Goal: Contribute content: Add original content to the website for others to see

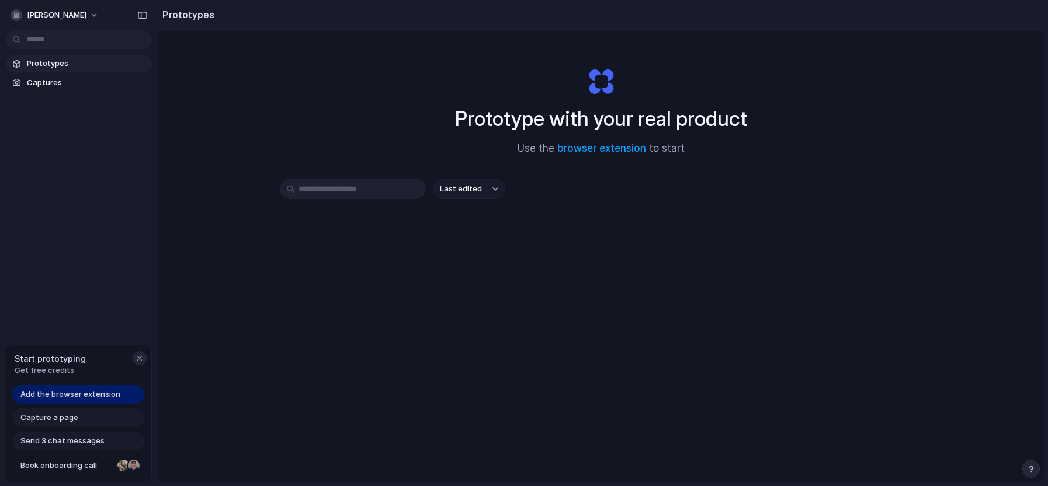
click at [138, 361] on div "button" at bounding box center [139, 358] width 9 height 9
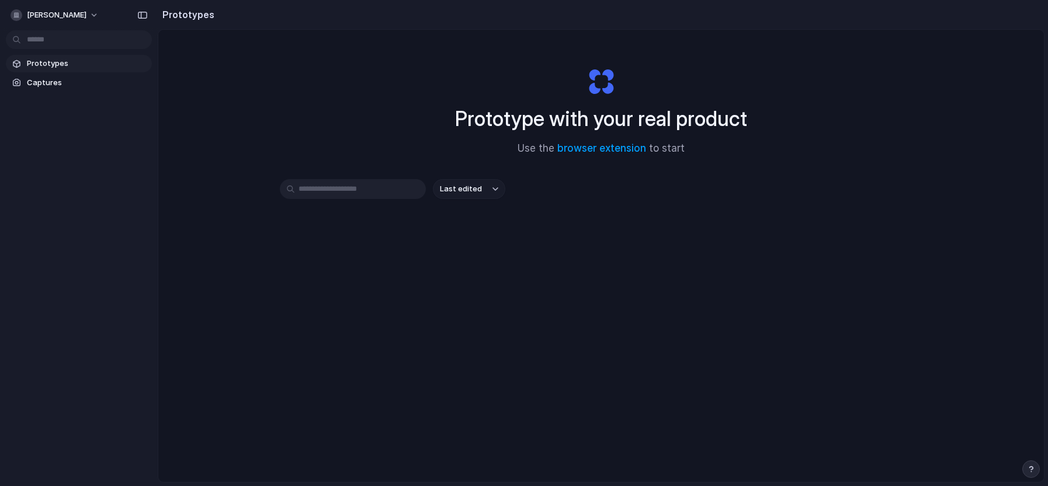
click at [46, 61] on span "Prototypes" at bounding box center [87, 64] width 120 height 12
click at [53, 89] on link "Captures" at bounding box center [79, 83] width 146 height 18
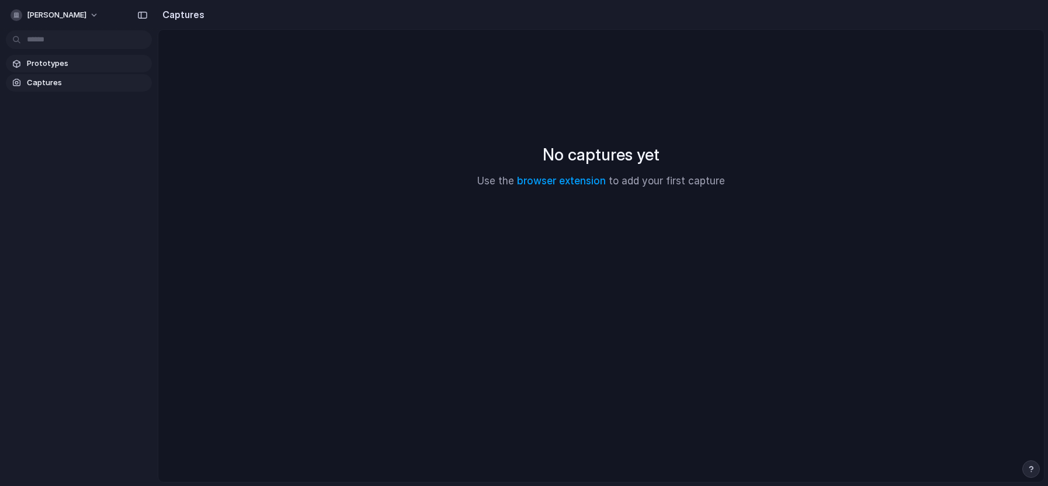
click at [65, 66] on span "Prototypes" at bounding box center [87, 64] width 120 height 12
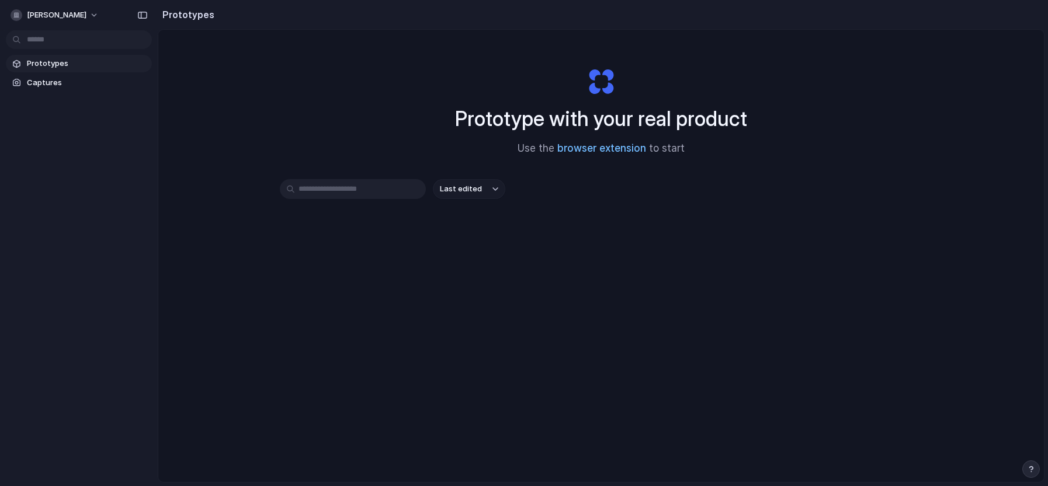
click at [591, 147] on link "browser extension" at bounding box center [601, 148] width 89 height 12
click at [62, 80] on span "Captures" at bounding box center [87, 83] width 120 height 12
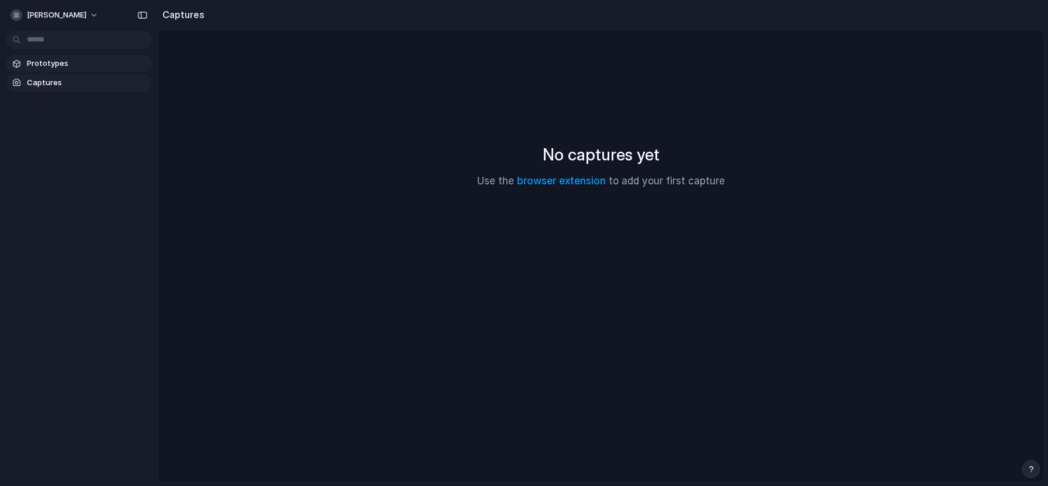
click at [66, 62] on span "Prototypes" at bounding box center [87, 64] width 120 height 12
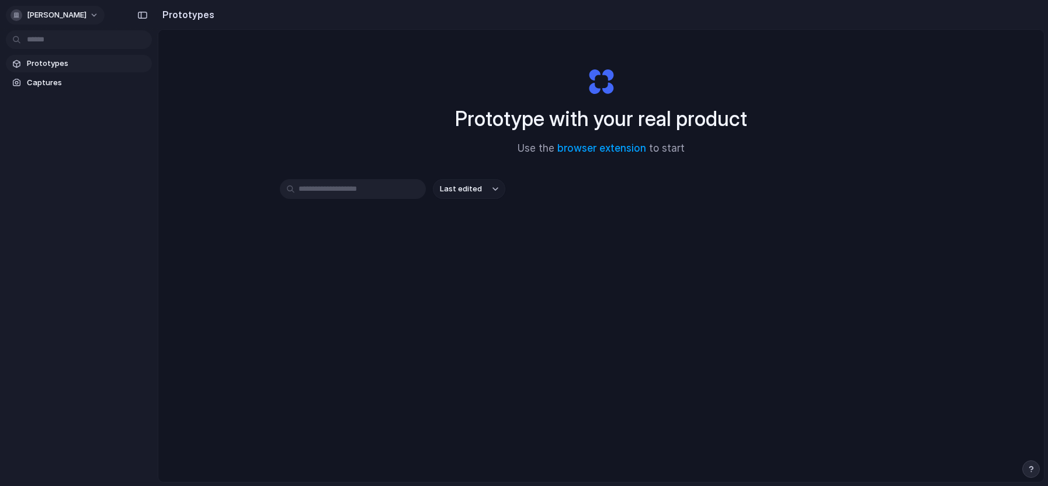
click at [105, 10] on button "[PERSON_NAME]" at bounding box center [55, 15] width 99 height 19
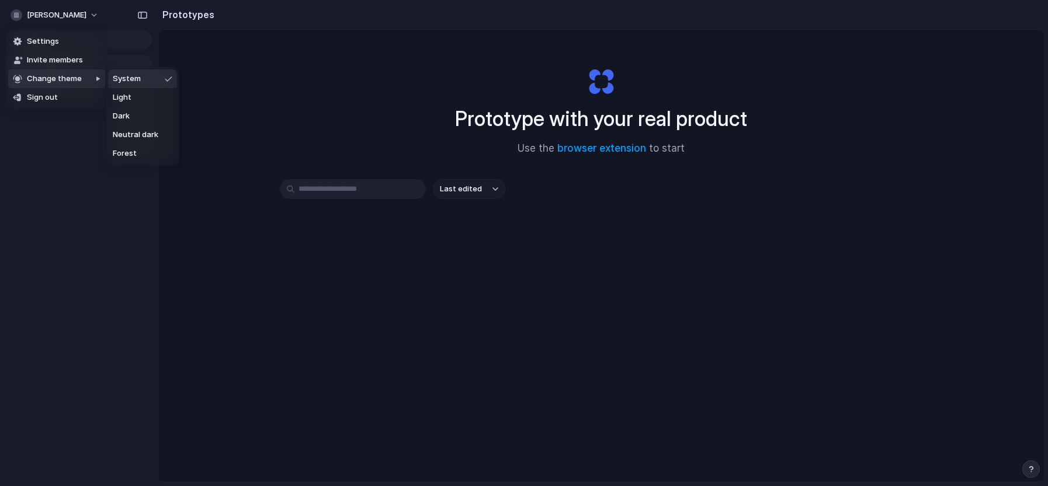
click at [419, 127] on div "Settings Invite members Change theme Sign out" at bounding box center [524, 243] width 1048 height 486
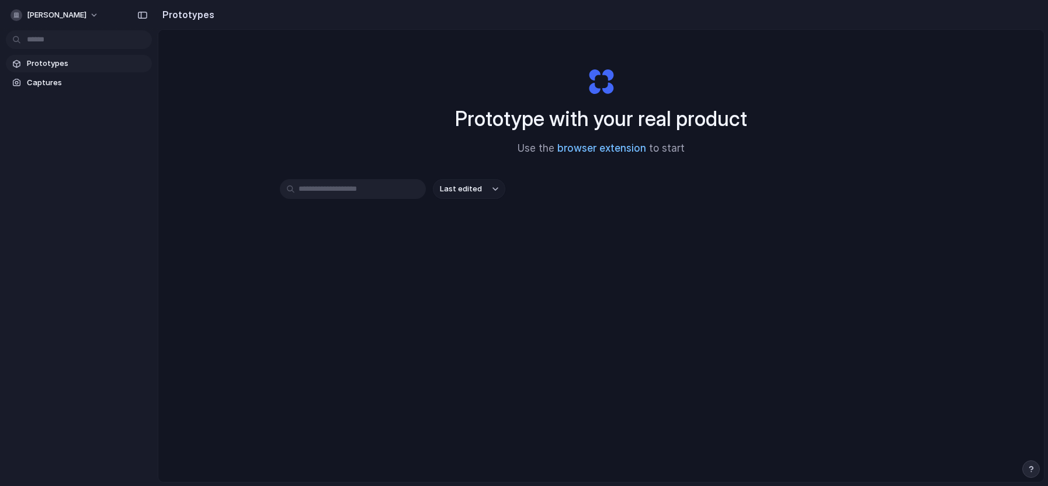
click at [571, 143] on link "browser extension" at bounding box center [601, 148] width 89 height 12
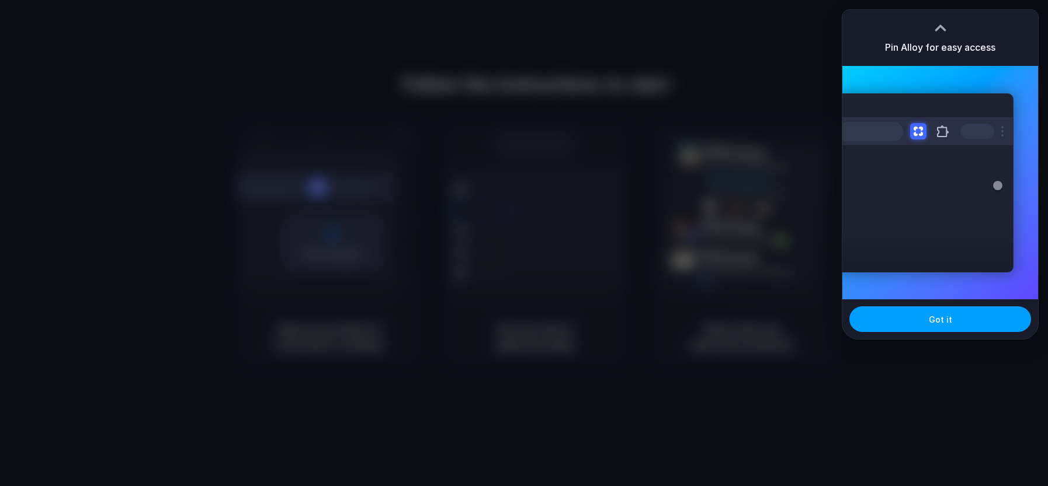
click at [923, 314] on button "Got it" at bounding box center [940, 320] width 182 height 26
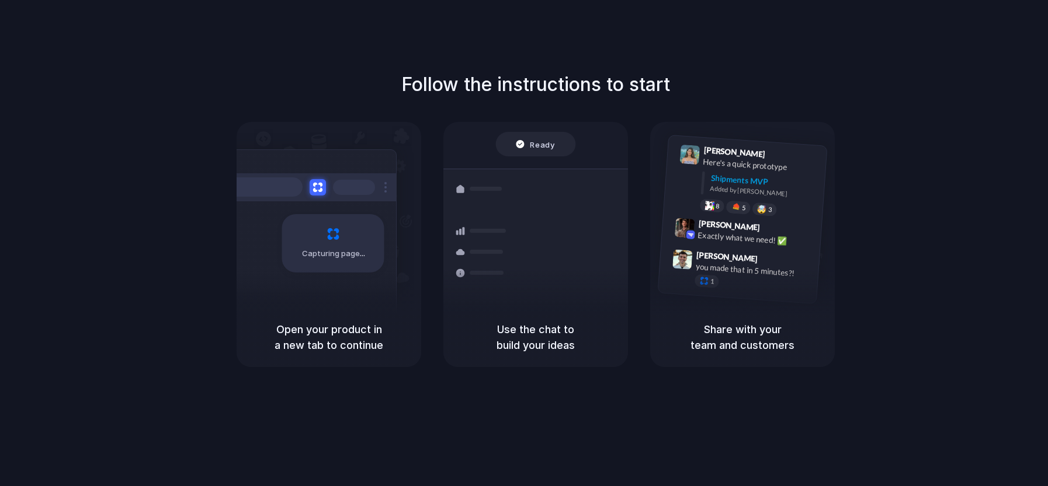
click at [585, 249] on div "Express delivery to NYC Priority • 2-day • Dispatched" at bounding box center [605, 251] width 158 height 46
click at [583, 259] on div "Container from Shanghai 40ft • ETA Dec 28 • In transit Express delivery to NYC …" at bounding box center [578, 251] width 124 height 164
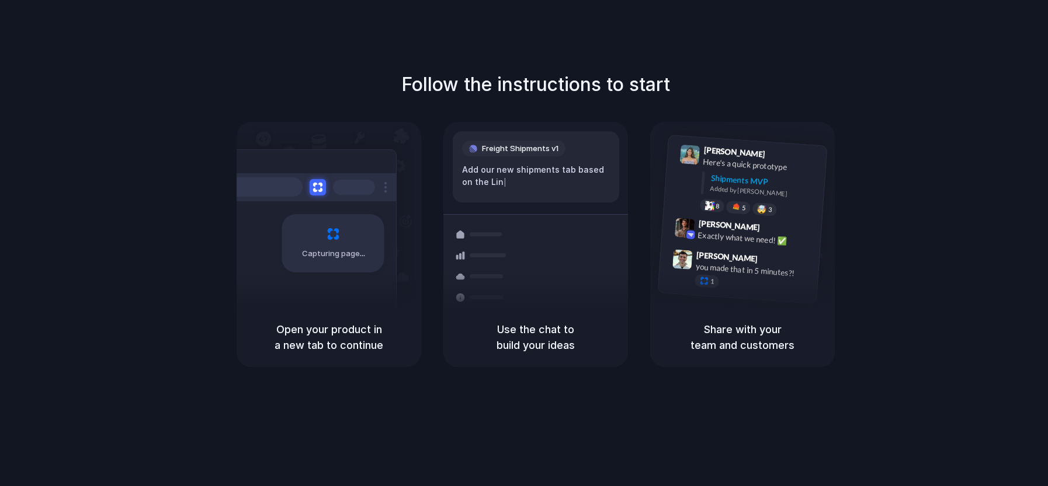
click at [307, 164] on div "Capturing page" at bounding box center [308, 239] width 176 height 179
click at [330, 192] on div at bounding box center [308, 187] width 175 height 28
click at [800, 114] on div "Follow the instructions to start Capturing page Open your product in a new tab …" at bounding box center [536, 219] width 1048 height 297
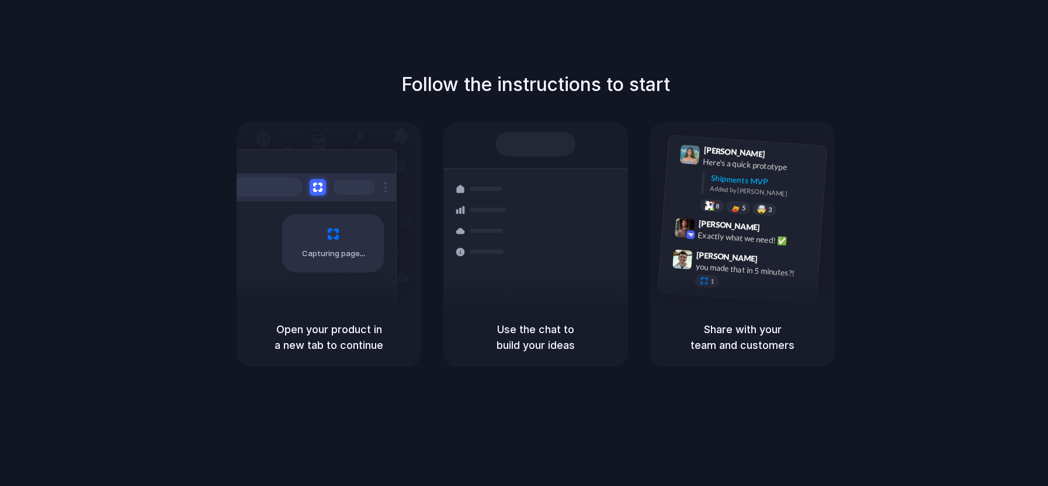
click at [806, 107] on div "Follow the instructions to start Capturing page Open your product in a new tab …" at bounding box center [536, 219] width 1048 height 297
click at [806, 108] on div "Follow the instructions to start Capturing page Open your product in a new tab …" at bounding box center [536, 219] width 1048 height 297
click at [450, 224] on div at bounding box center [483, 231] width 68 height 21
drag, startPoint x: 405, startPoint y: 238, endPoint x: 356, endPoint y: 252, distance: 50.6
click at [357, 252] on div "Capturing page" at bounding box center [329, 215] width 185 height 186
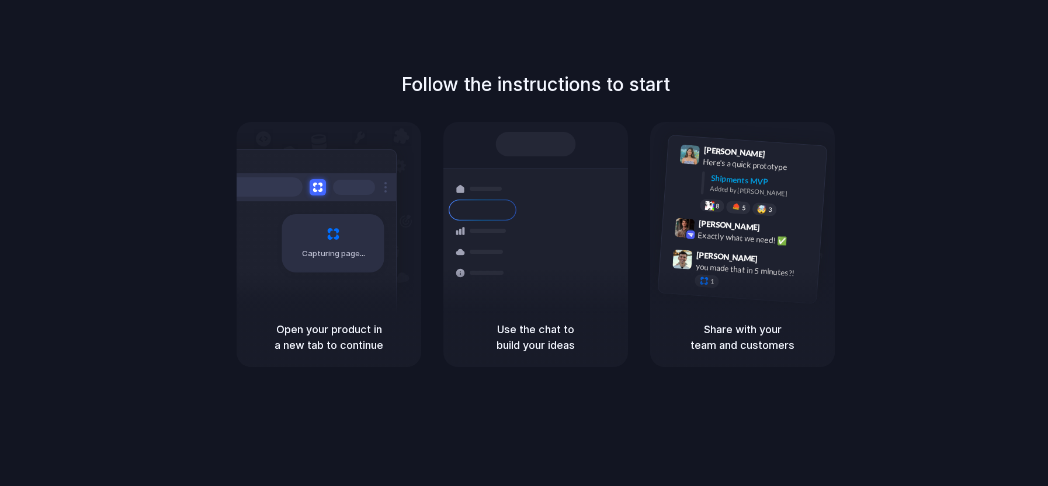
click at [356, 253] on span "Capturing page" at bounding box center [334, 254] width 65 height 12
click at [356, 254] on span "Capturing page" at bounding box center [334, 254] width 65 height 12
click at [969, 119] on div "Follow the instructions to start Capturing page Open your product in a new tab …" at bounding box center [536, 219] width 1048 height 297
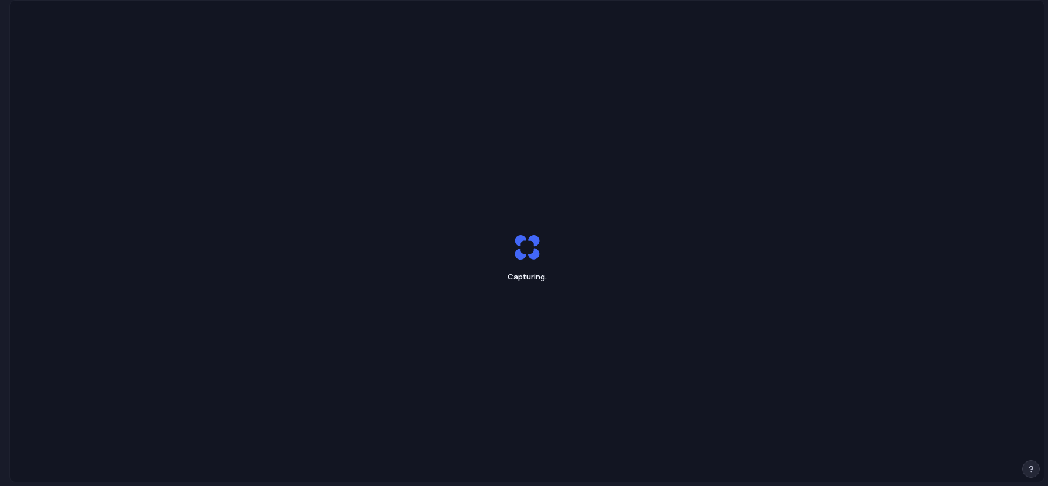
click at [548, 190] on div "Capturing ." at bounding box center [527, 258] width 1034 height 515
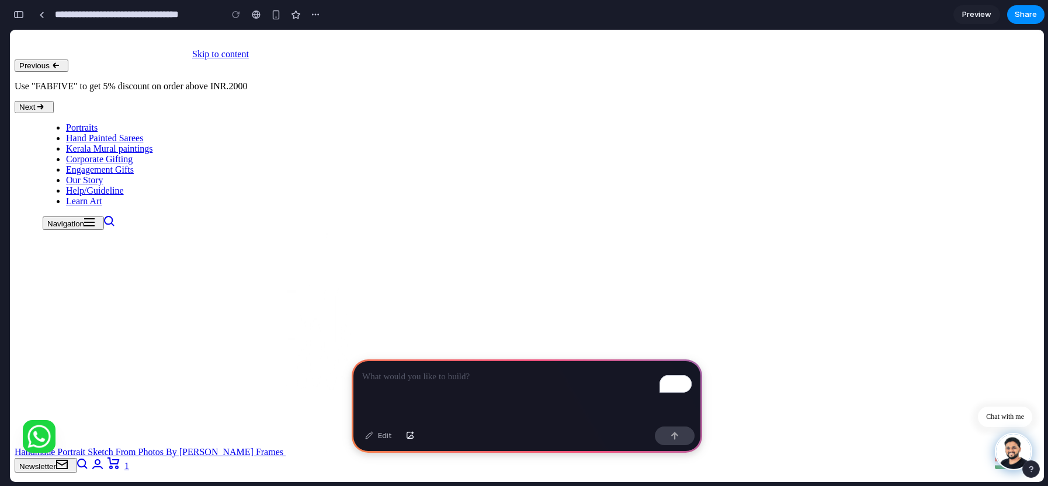
scroll to position [25, 0]
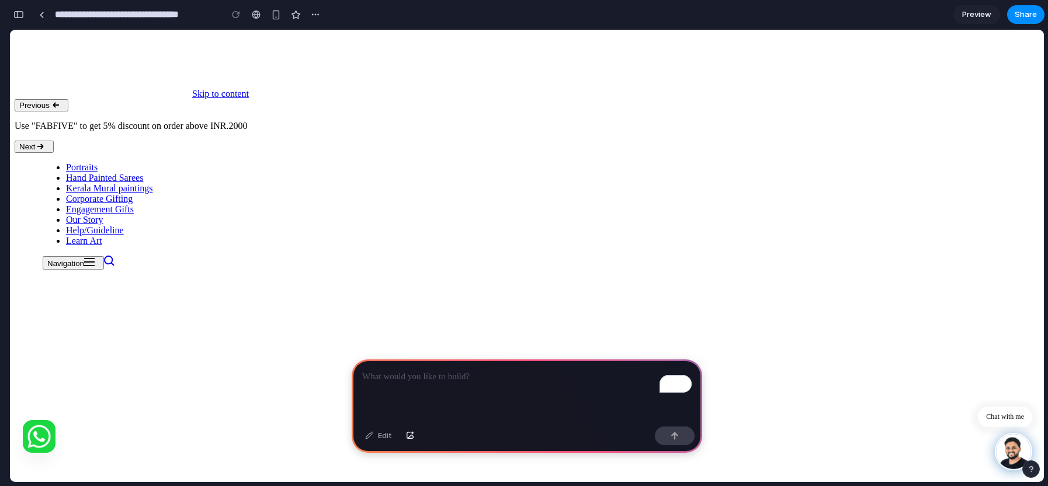
drag, startPoint x: 562, startPoint y: 206, endPoint x: 680, endPoint y: 280, distance: 139.0
drag, startPoint x: 505, startPoint y: 384, endPoint x: 422, endPoint y: 417, distance: 89.4
click at [422, 417] on div "To enrich screen reader interactions, please activate Accessibility in Grammarl…" at bounding box center [527, 391] width 350 height 62
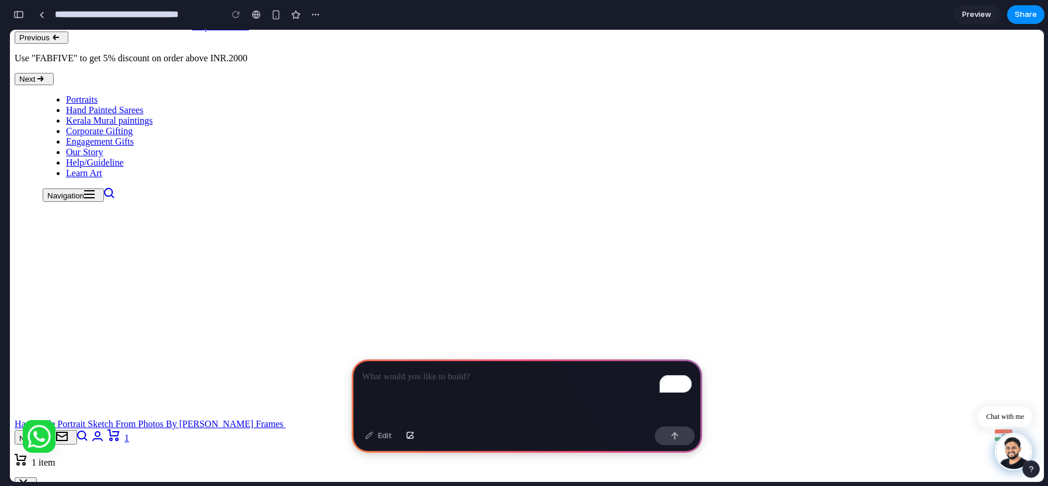
scroll to position [98, 0]
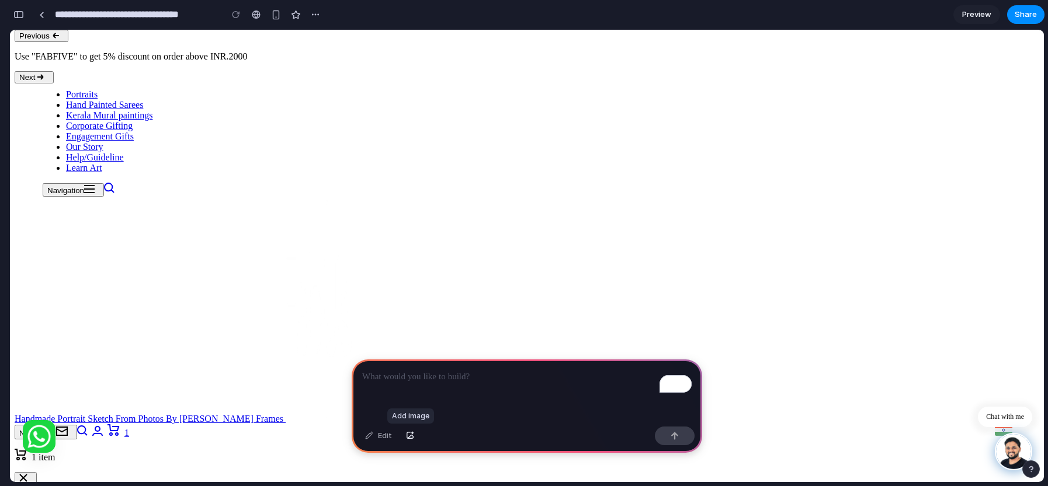
drag, startPoint x: 412, startPoint y: 438, endPoint x: 425, endPoint y: 424, distance: 19.4
click at [424, 426] on div "Edit" at bounding box center [527, 437] width 350 height 31
click at [407, 444] on button "button" at bounding box center [410, 436] width 20 height 19
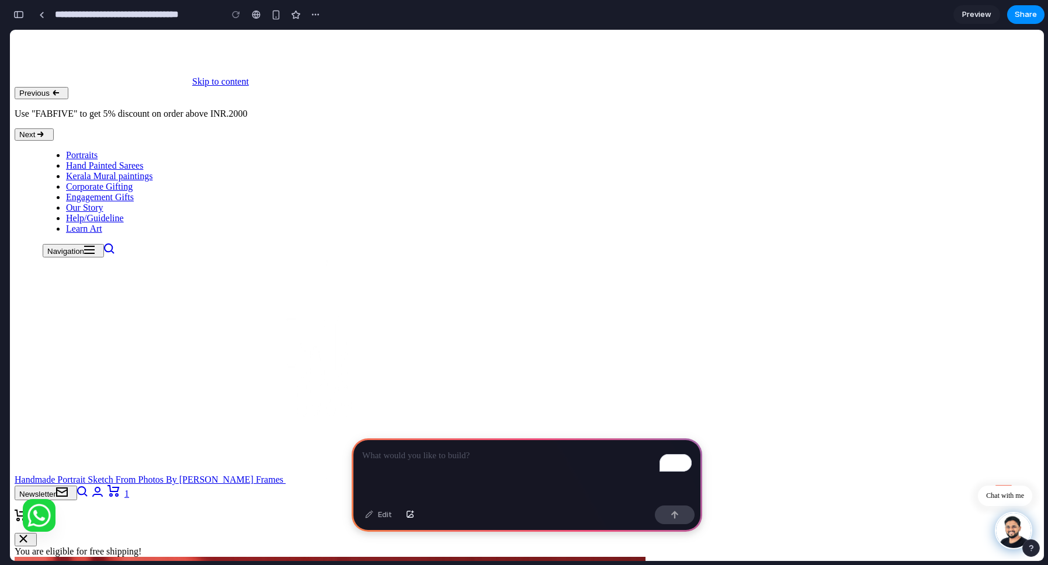
scroll to position [47, 0]
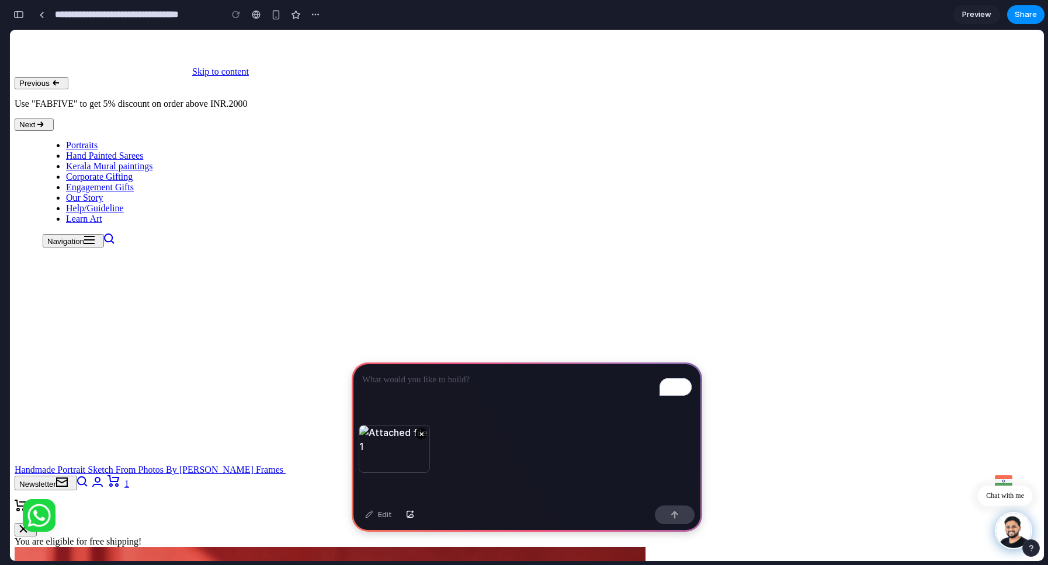
click at [388, 377] on p "To enrich screen reader interactions, please activate Accessibility in Grammarl…" at bounding box center [526, 380] width 329 height 14
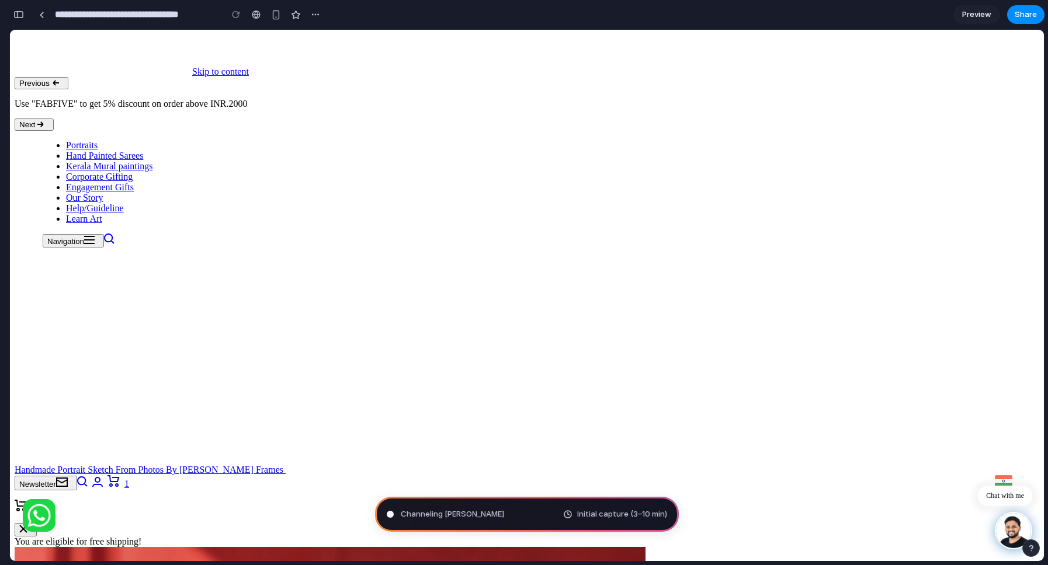
click at [559, 486] on div "Channeling [PERSON_NAME] Initial capture (3–10 min)" at bounding box center [527, 514] width 304 height 35
click at [580, 486] on span "Initial capture (3–10 min)" at bounding box center [622, 515] width 90 height 12
click at [484, 486] on div "Channeling [PERSON_NAME] Initial capture (3–10 min)" at bounding box center [527, 514] width 304 height 35
click at [465, 486] on span "Channeling [PERSON_NAME] ..." at bounding box center [455, 515] width 109 height 12
click at [582, 486] on span "Initial capture (3–10 min)" at bounding box center [622, 515] width 90 height 12
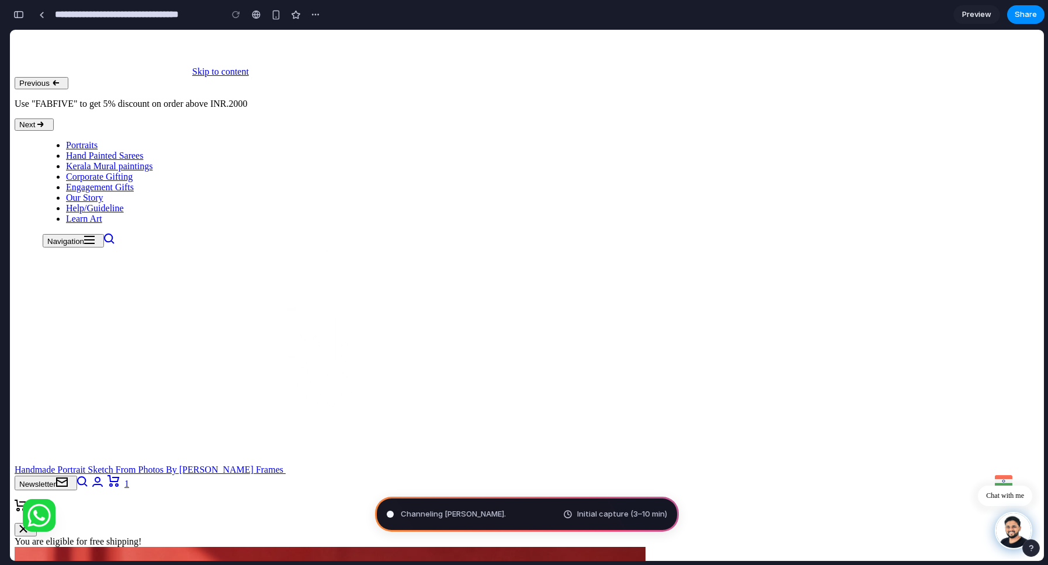
click at [450, 486] on span "Channeling [PERSON_NAME] ." at bounding box center [453, 515] width 105 height 12
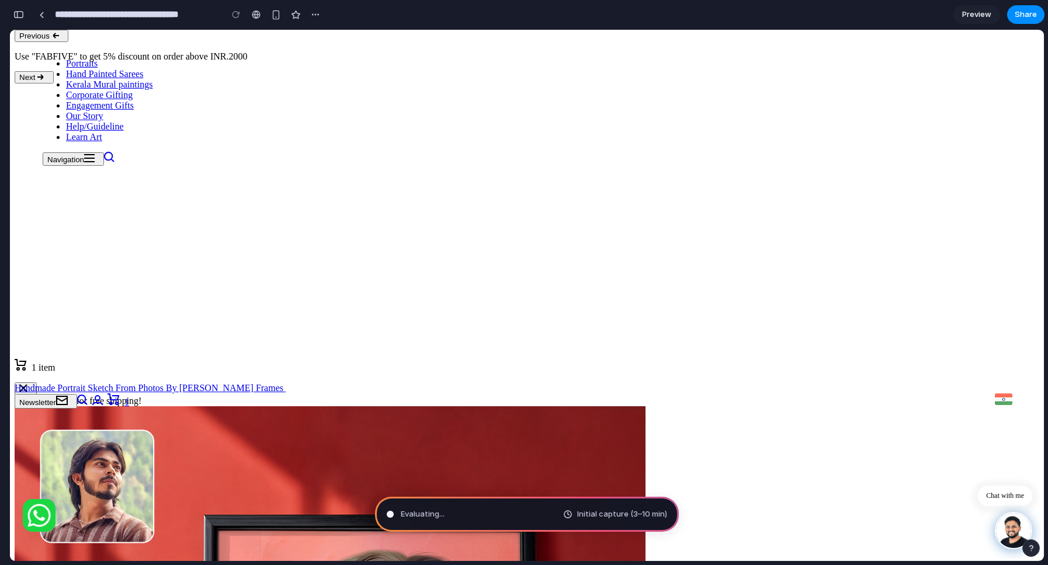
scroll to position [201, 0]
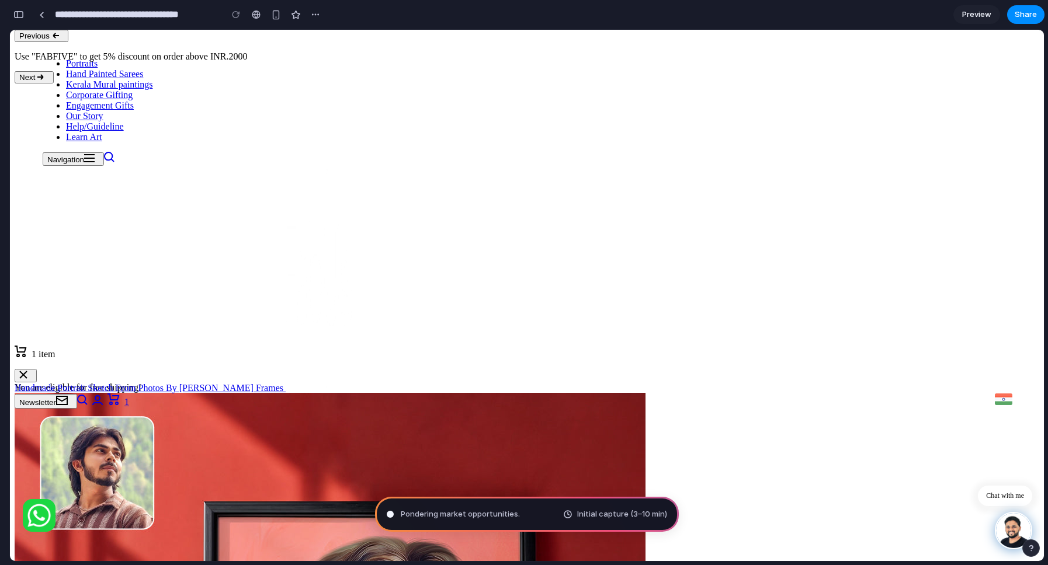
click at [599, 486] on span "Initial capture (3–10 min)" at bounding box center [622, 515] width 90 height 12
click at [565, 486] on div "Initial capture (3–10 min)" at bounding box center [615, 515] width 104 height 12
click at [573, 486] on div "Initial capture (3–10 min)" at bounding box center [615, 515] width 104 height 12
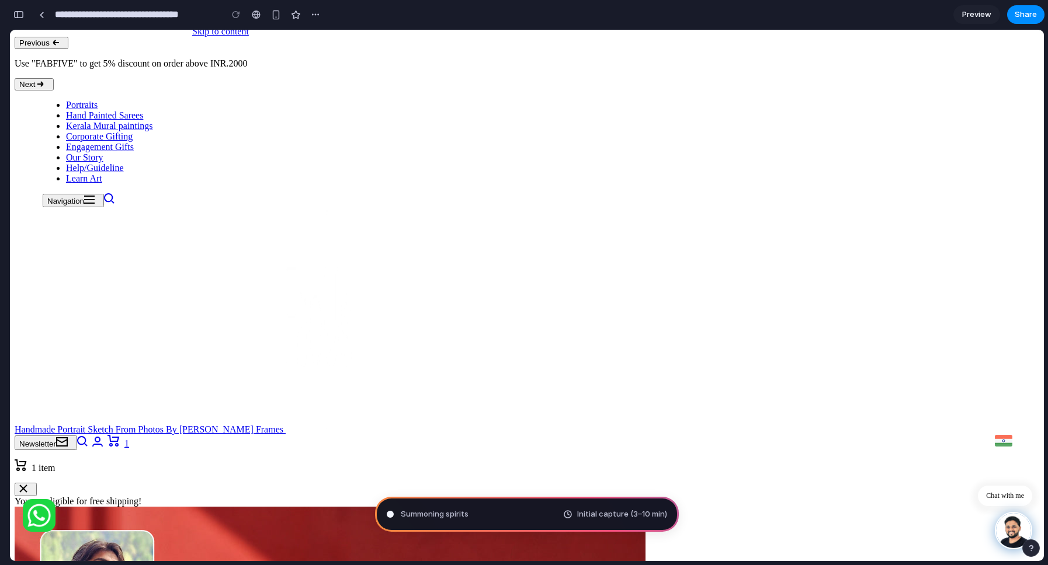
scroll to position [85, 0]
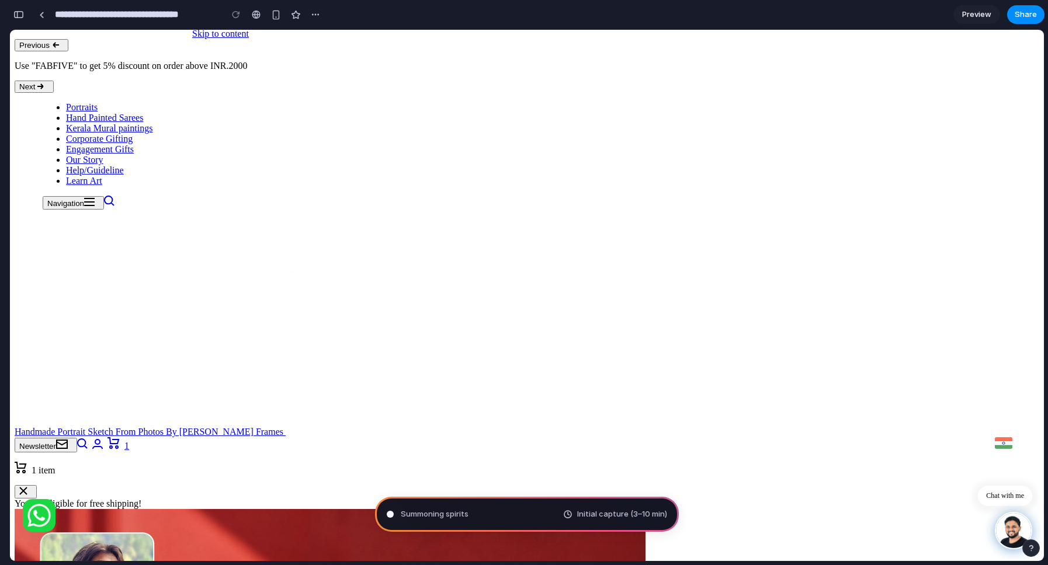
type input "**********"
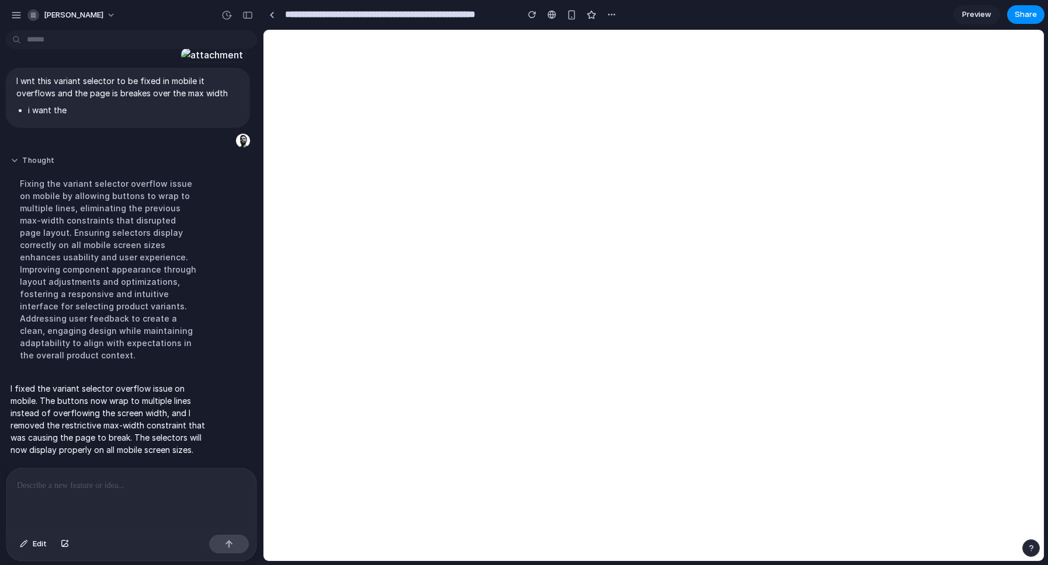
scroll to position [140, 0]
click at [568, 15] on div "button" at bounding box center [571, 15] width 10 height 10
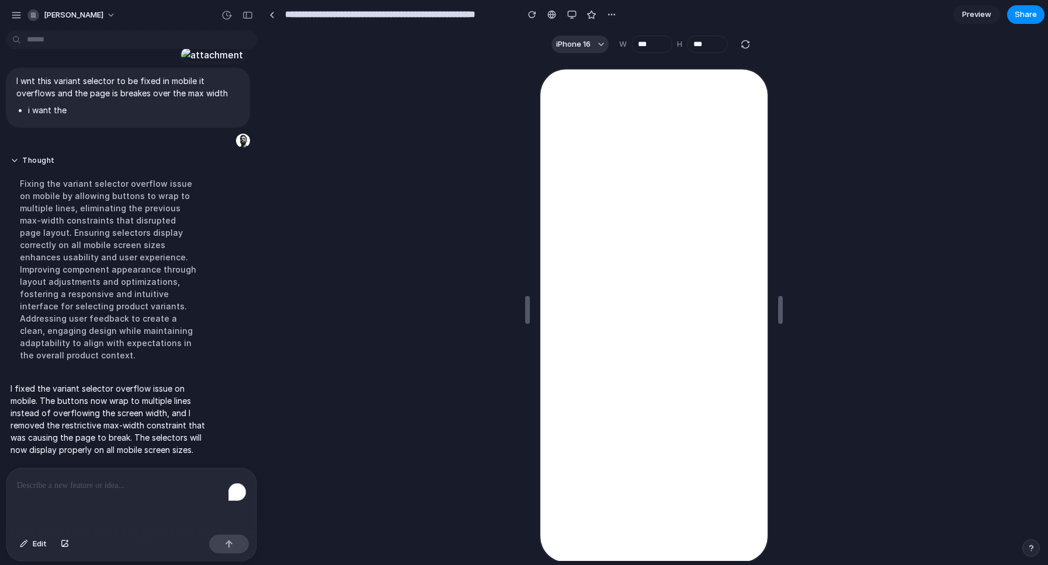
click at [88, 484] on p "To enrich screen reader interactions, please activate Accessibility in Grammarl…" at bounding box center [131, 486] width 229 height 14
click at [66, 486] on p "To enrich screen reader interactions, please activate Accessibility in Grammarl…" at bounding box center [131, 486] width 229 height 14
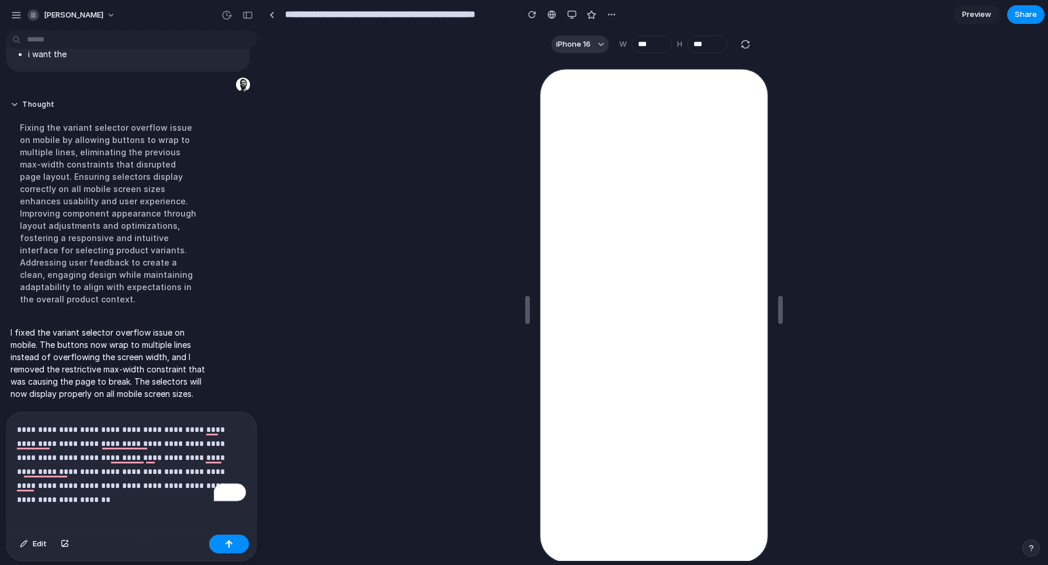
scroll to position [196, 0]
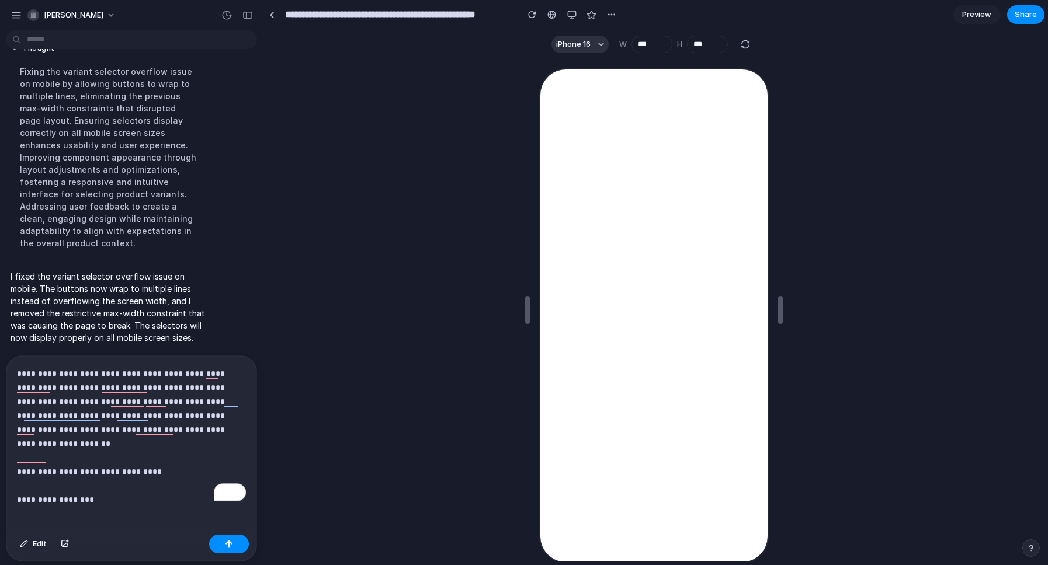
click at [127, 486] on p "**********" at bounding box center [131, 430] width 229 height 126
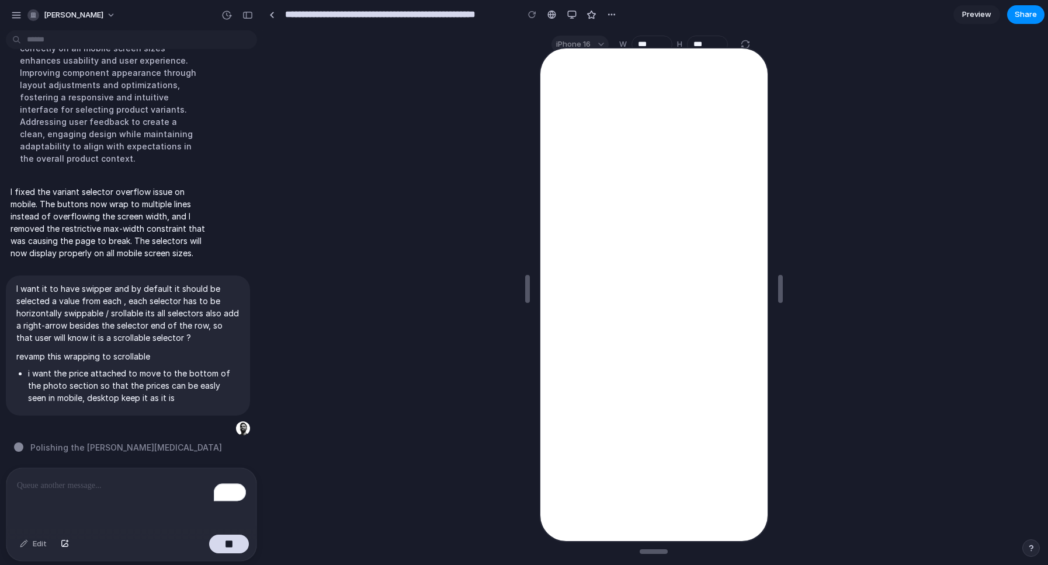
scroll to position [0, 0]
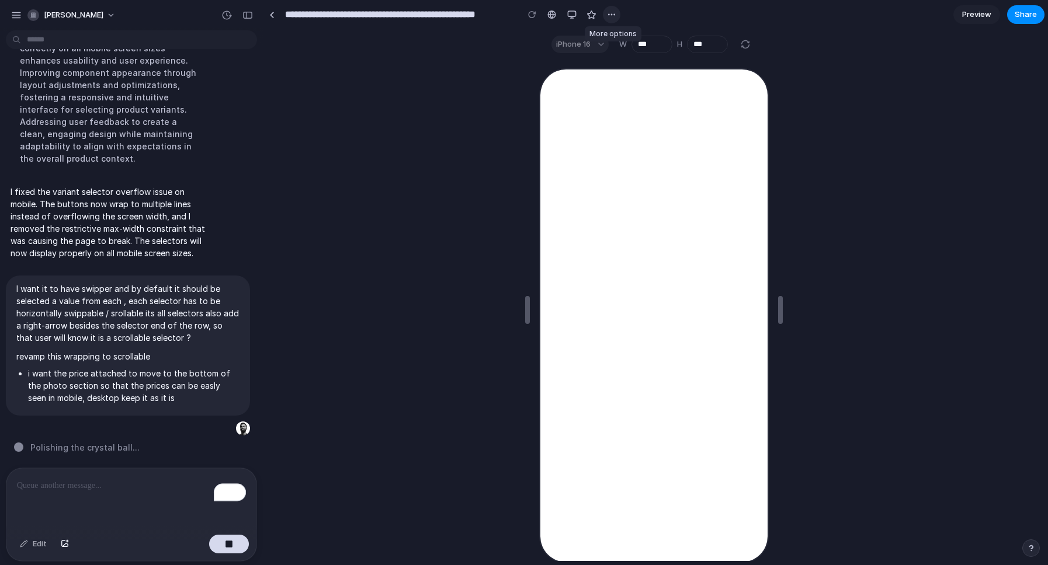
click at [610, 16] on div "button" at bounding box center [611, 14] width 9 height 9
click at [523, 96] on div "Duplicate Delete" at bounding box center [524, 282] width 1048 height 565
click at [548, 15] on div at bounding box center [551, 14] width 9 height 9
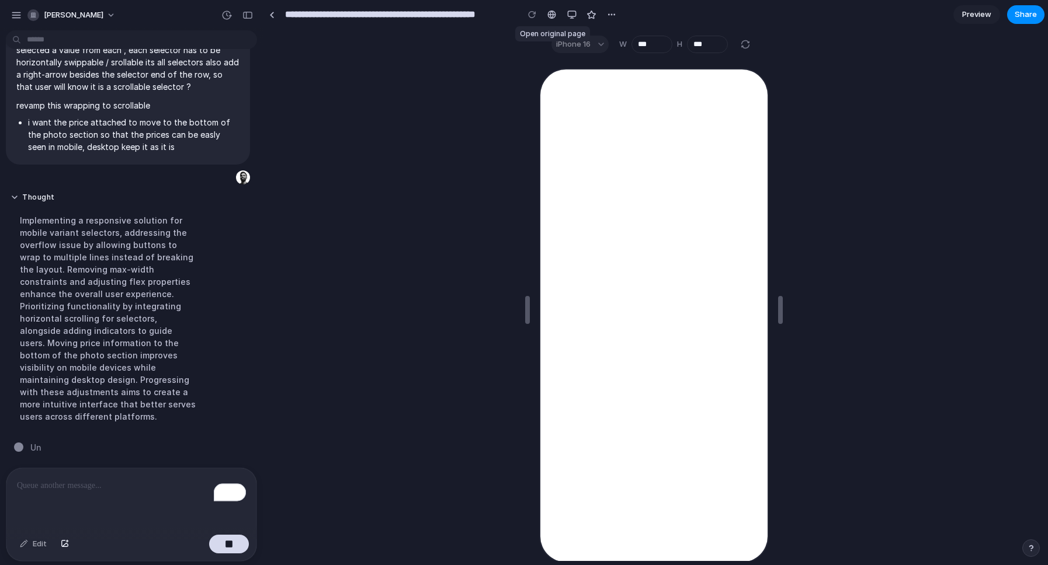
scroll to position [385, 0]
click at [591, 40] on div "iPhone 16" at bounding box center [579, 45] width 57 height 18
click at [572, 19] on div "button" at bounding box center [571, 14] width 9 height 9
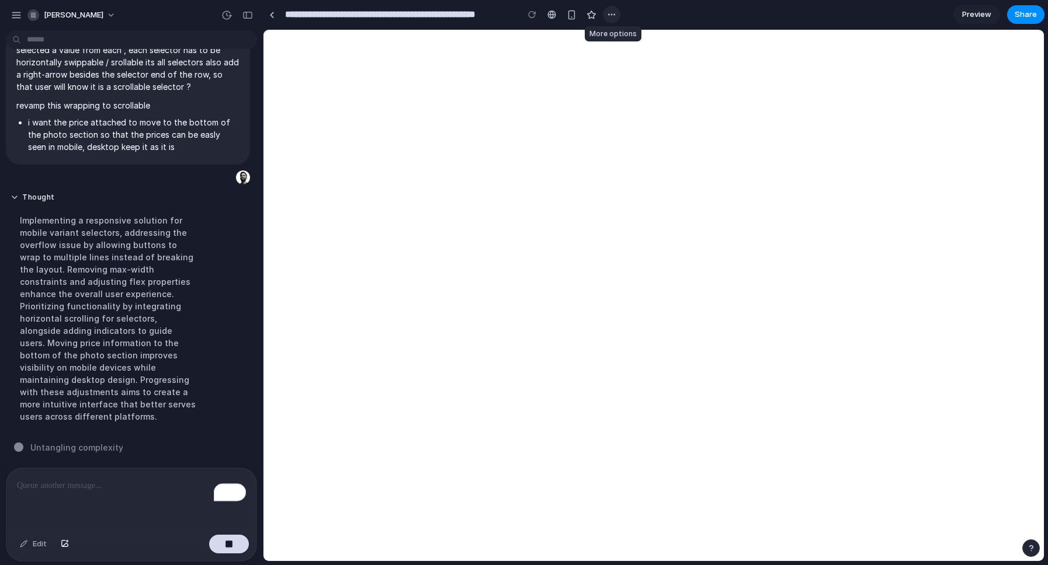
click at [618, 11] on button "button" at bounding box center [612, 15] width 18 height 18
click at [460, 183] on div "Duplicate Delete" at bounding box center [524, 282] width 1048 height 565
click at [346, 18] on input "**********" at bounding box center [398, 14] width 231 height 21
click at [16, 203] on button "Thought" at bounding box center [108, 198] width 195 height 10
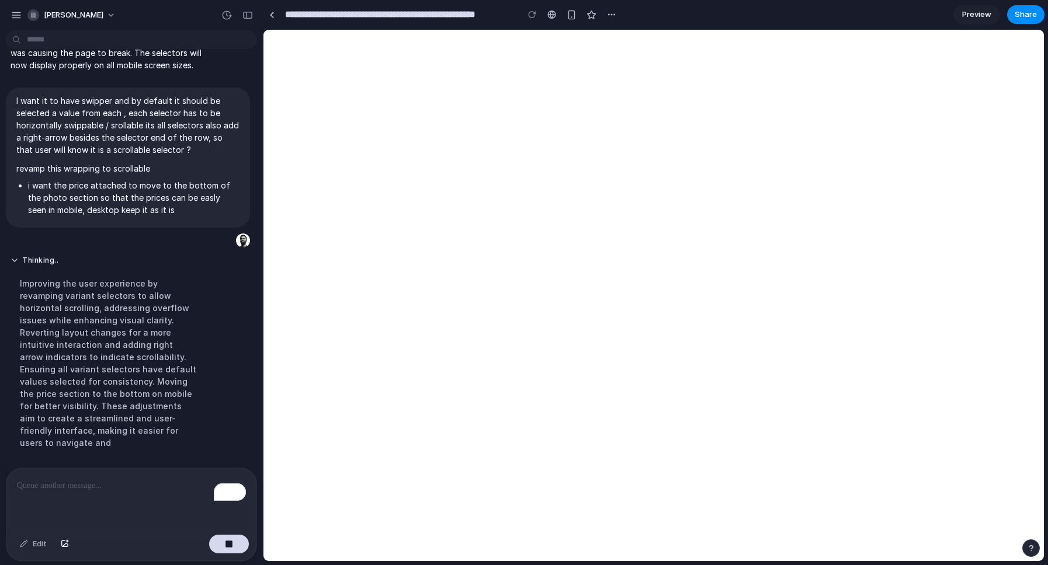
scroll to position [360, 0]
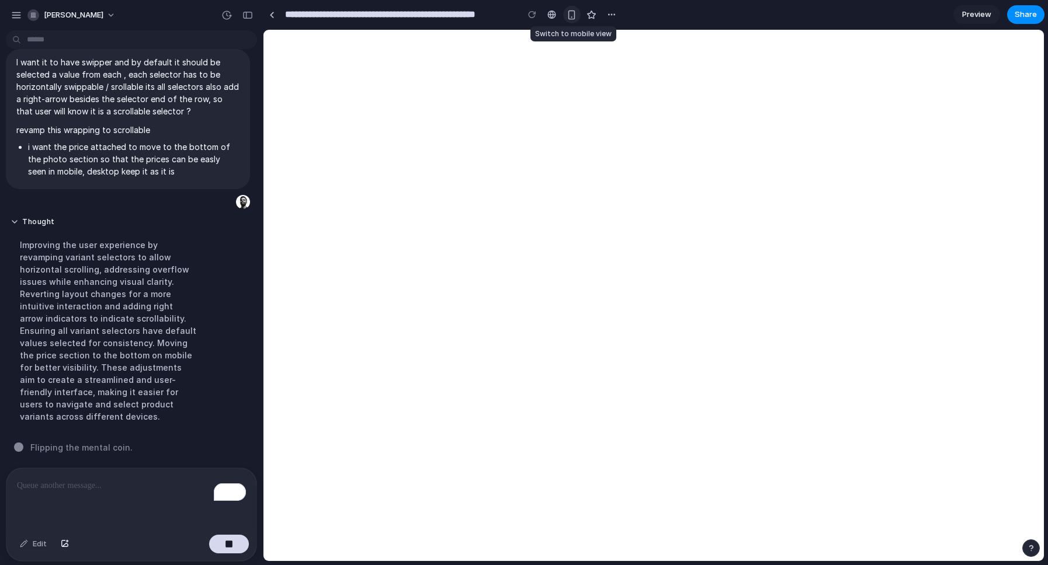
click at [570, 15] on div "button" at bounding box center [571, 15] width 10 height 10
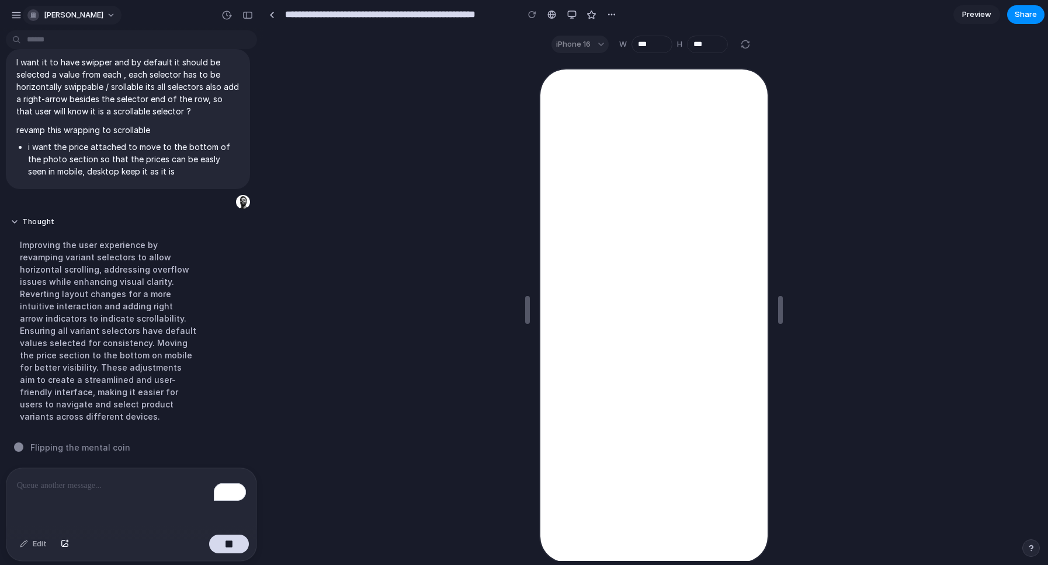
click at [121, 16] on button "[PERSON_NAME]" at bounding box center [72, 15] width 99 height 19
click at [132, 16] on div "Settings Invite members Change theme Sign out" at bounding box center [524, 282] width 1048 height 565
click at [17, 12] on div "button" at bounding box center [16, 15] width 11 height 11
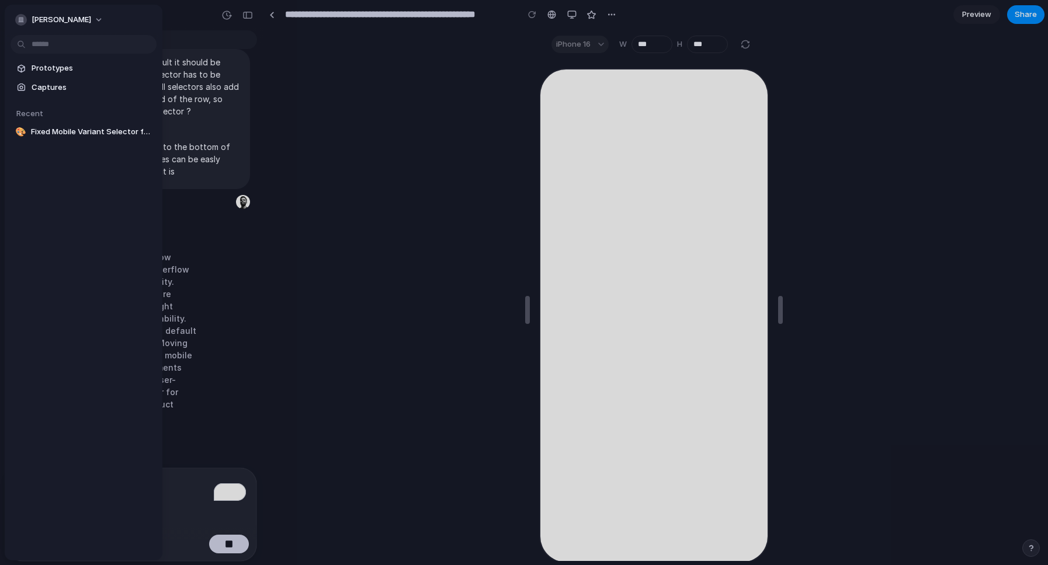
click at [297, 163] on div at bounding box center [524, 282] width 1048 height 565
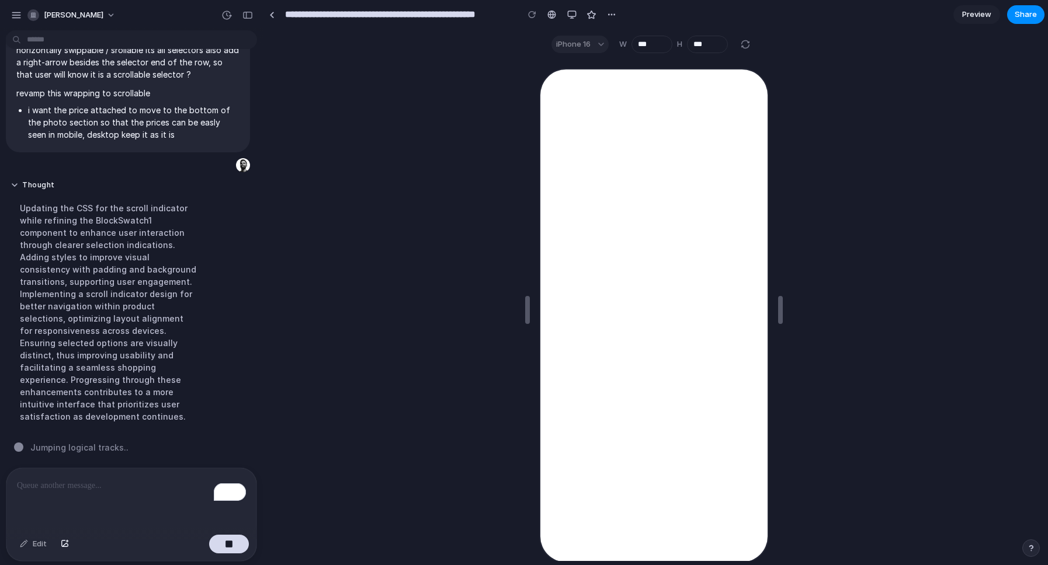
scroll to position [385, 0]
click at [39, 190] on button "Thought" at bounding box center [108, 185] width 195 height 10
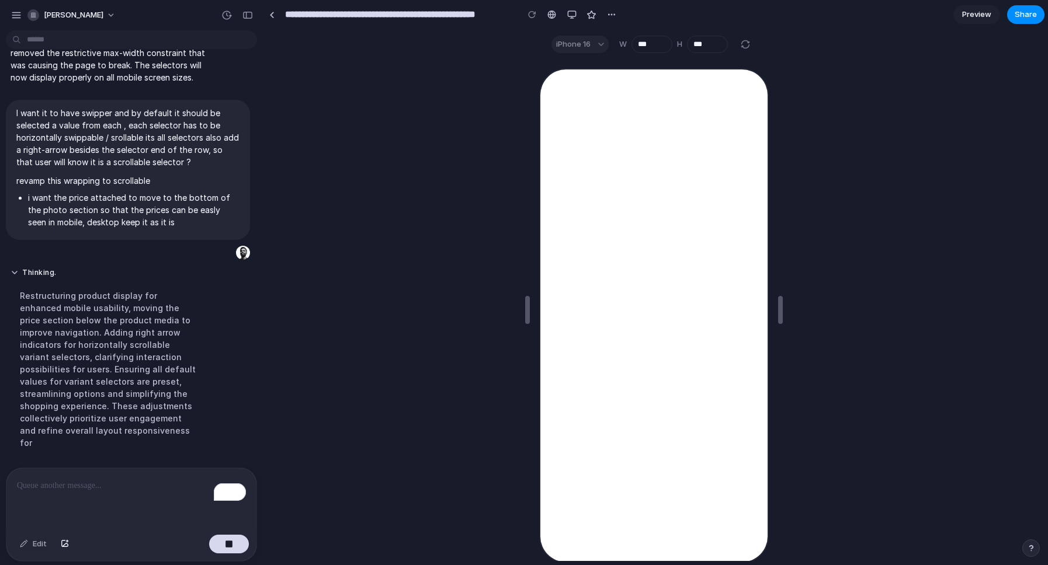
scroll to position [348, 0]
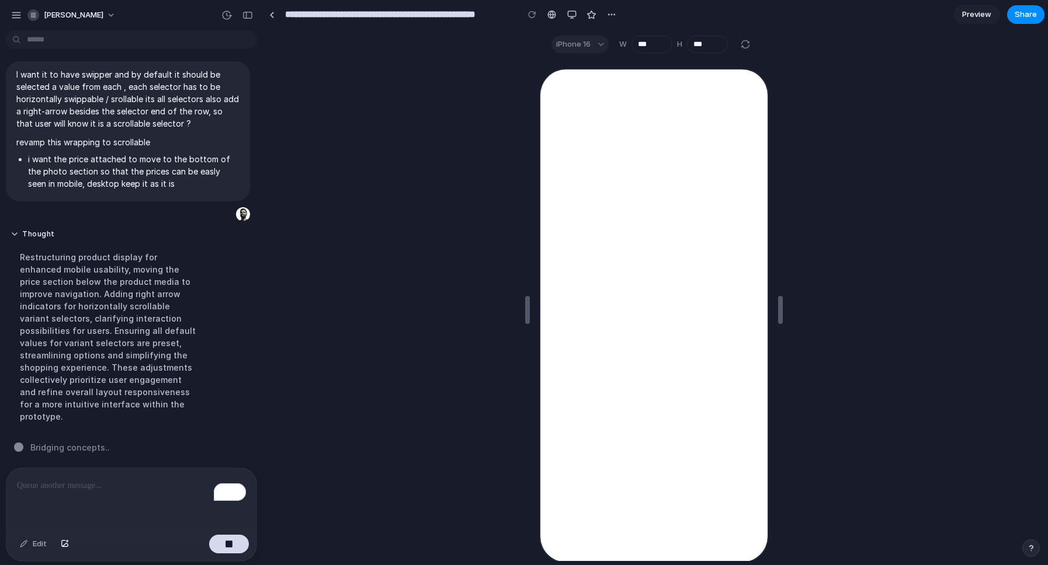
click at [103, 288] on div "Restructuring product display for enhanced mobile usability, moving the price s…" at bounding box center [108, 337] width 195 height 186
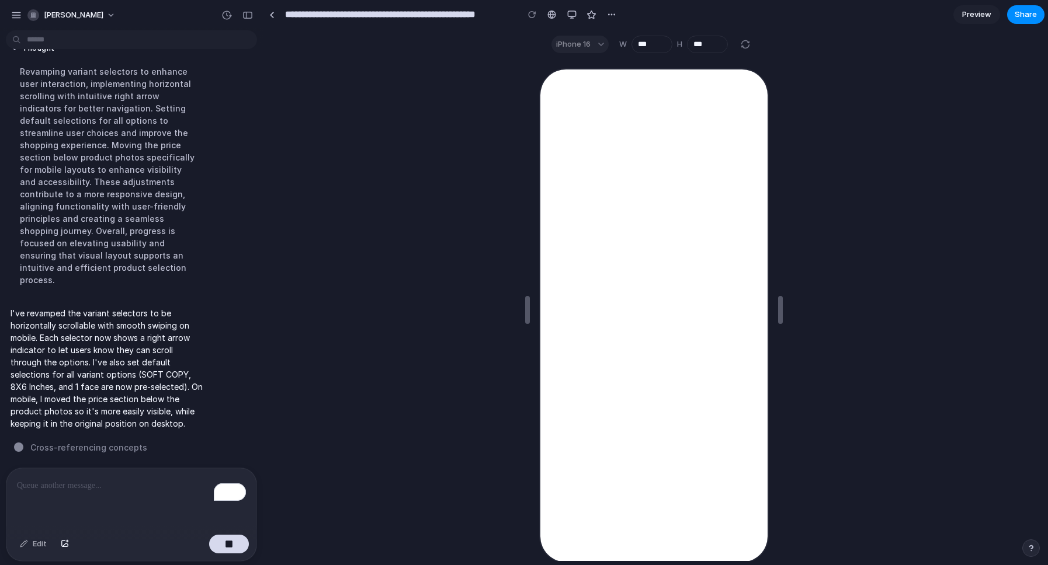
scroll to position [495, 0]
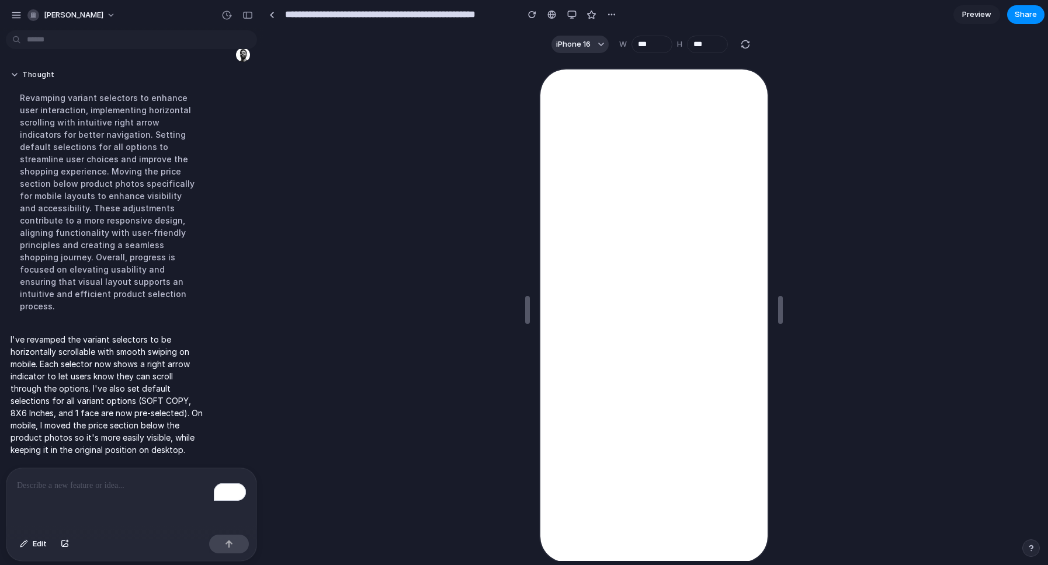
click at [107, 484] on p "To enrich screen reader interactions, please activate Accessibility in Grammarl…" at bounding box center [131, 486] width 229 height 14
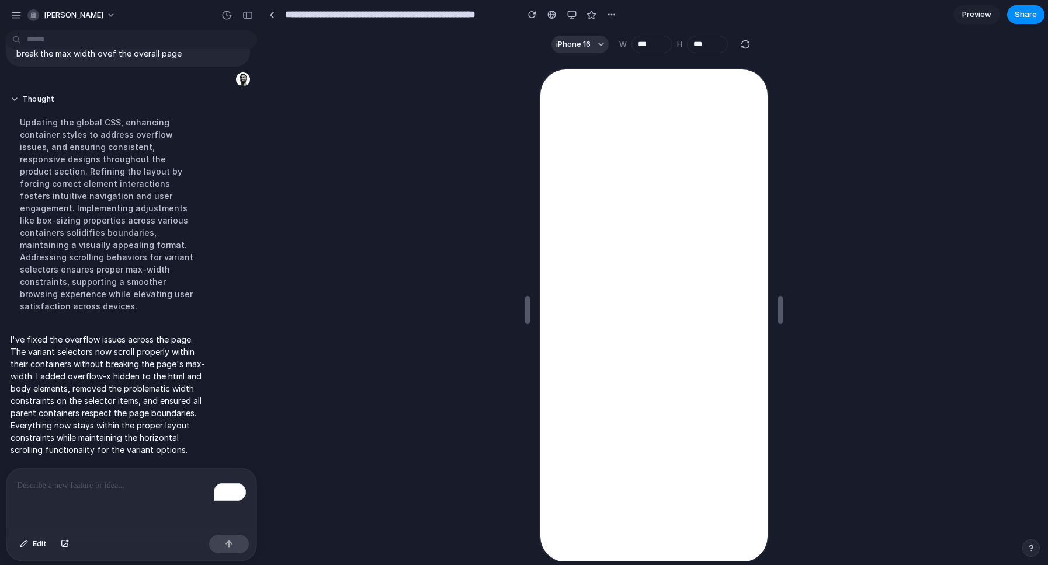
scroll to position [712, 0]
click at [571, 15] on div "button" at bounding box center [571, 14] width 9 height 9
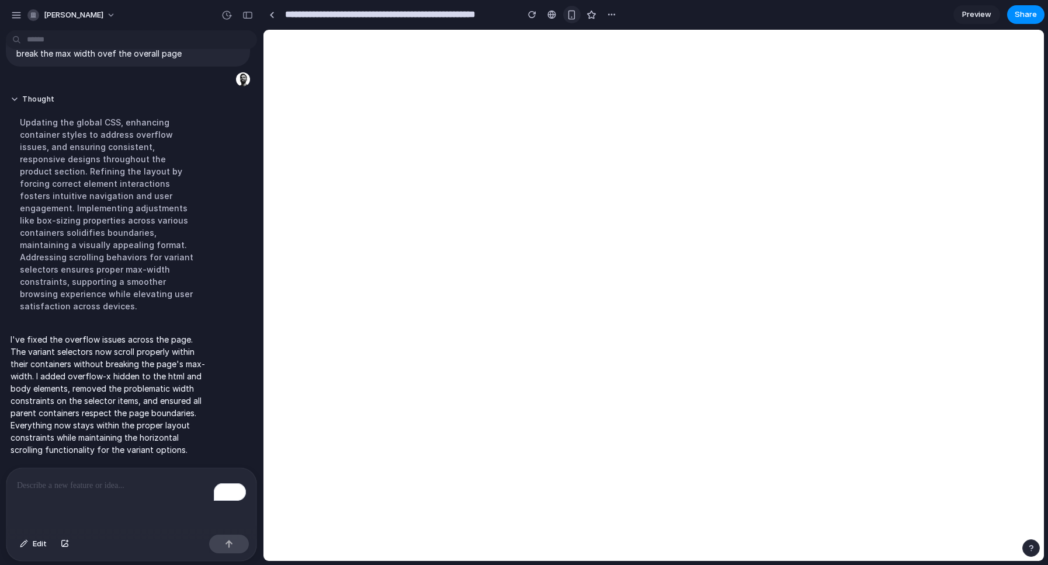
click at [574, 16] on div "button" at bounding box center [571, 15] width 10 height 10
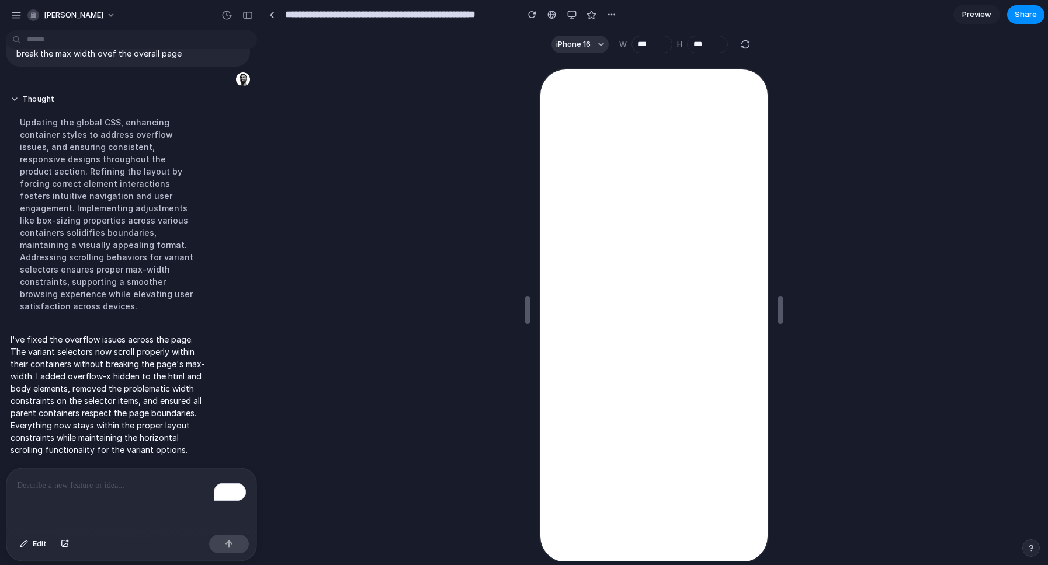
click at [144, 486] on p "To enrich screen reader interactions, please activate Accessibility in Grammarl…" at bounding box center [131, 486] width 229 height 14
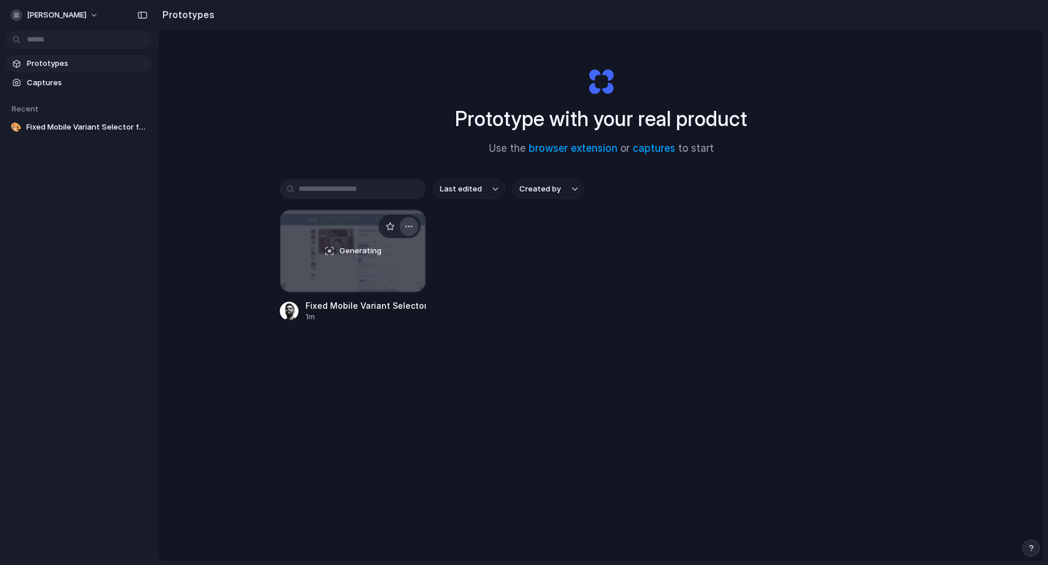
click at [415, 225] on button "button" at bounding box center [408, 226] width 19 height 19
click at [246, 245] on div "Open in new tab Rename Copy link Delete" at bounding box center [524, 282] width 1048 height 565
click at [91, 82] on span "Captures" at bounding box center [87, 83] width 120 height 12
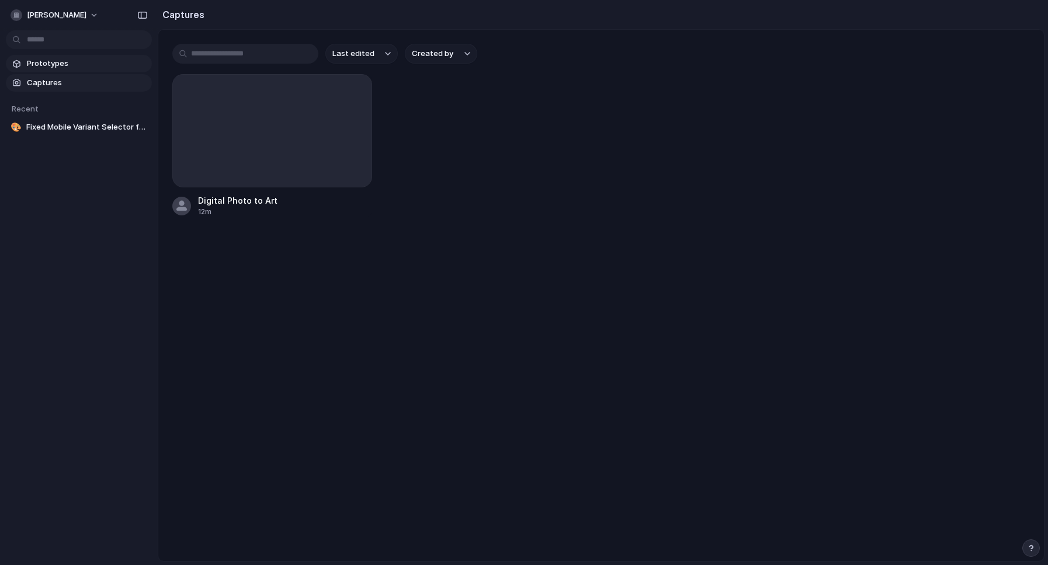
click at [83, 65] on span "Prototypes" at bounding box center [87, 64] width 120 height 12
